Goal: Task Accomplishment & Management: Manage account settings

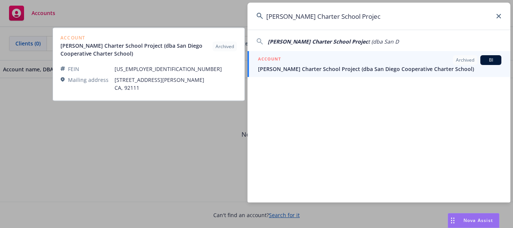
type input "[PERSON_NAME] Charter School Projec"
click at [312, 65] on span "[PERSON_NAME] Charter School Project (dba San Diego Cooperative Charter School)" at bounding box center [379, 69] width 243 height 8
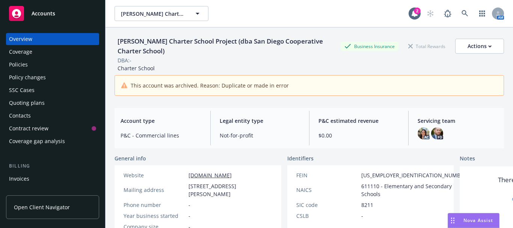
click at [37, 63] on div "Policies" at bounding box center [52, 65] width 87 height 12
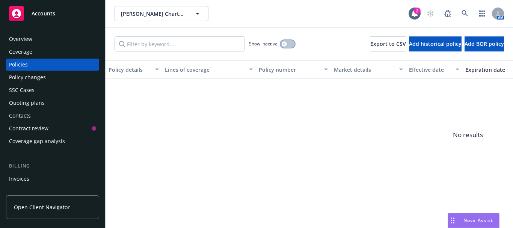
click at [288, 45] on button "button" at bounding box center [287, 44] width 14 height 8
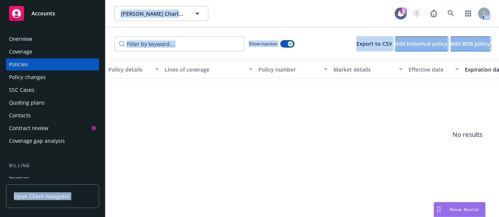
drag, startPoint x: 186, startPoint y: 212, endPoint x: -23, endPoint y: 192, distance: 209.9
click at [0, 192] on html "Accounts Overview Coverage Policies Policy changes SSC Cases Quoting plans Cont…" at bounding box center [249, 108] width 499 height 217
click at [173, 176] on span "No results" at bounding box center [467, 134] width 724 height 113
